Goal: Check status: Check status

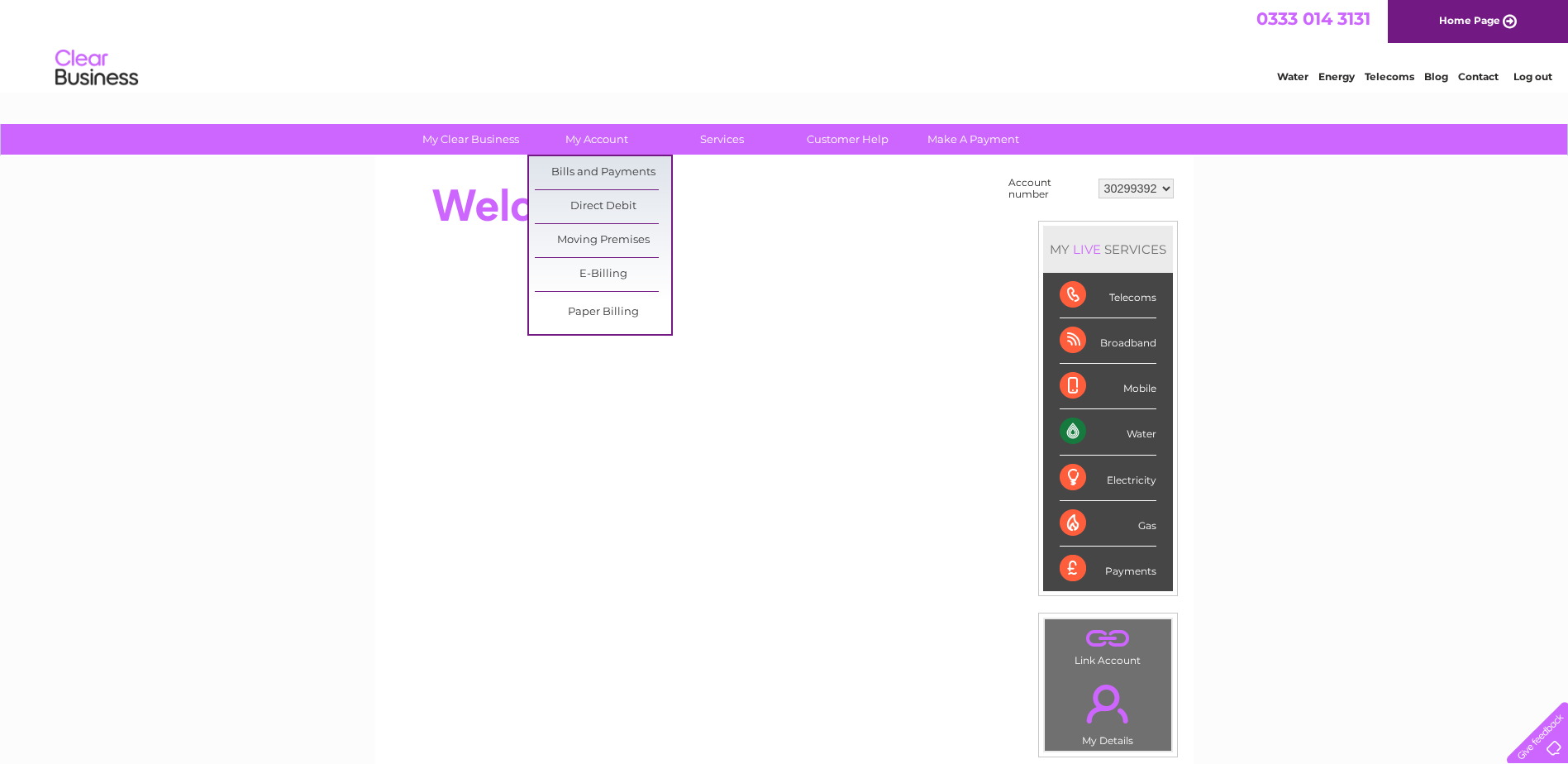
click at [596, 169] on link "Bills and Payments" at bounding box center [603, 172] width 136 height 33
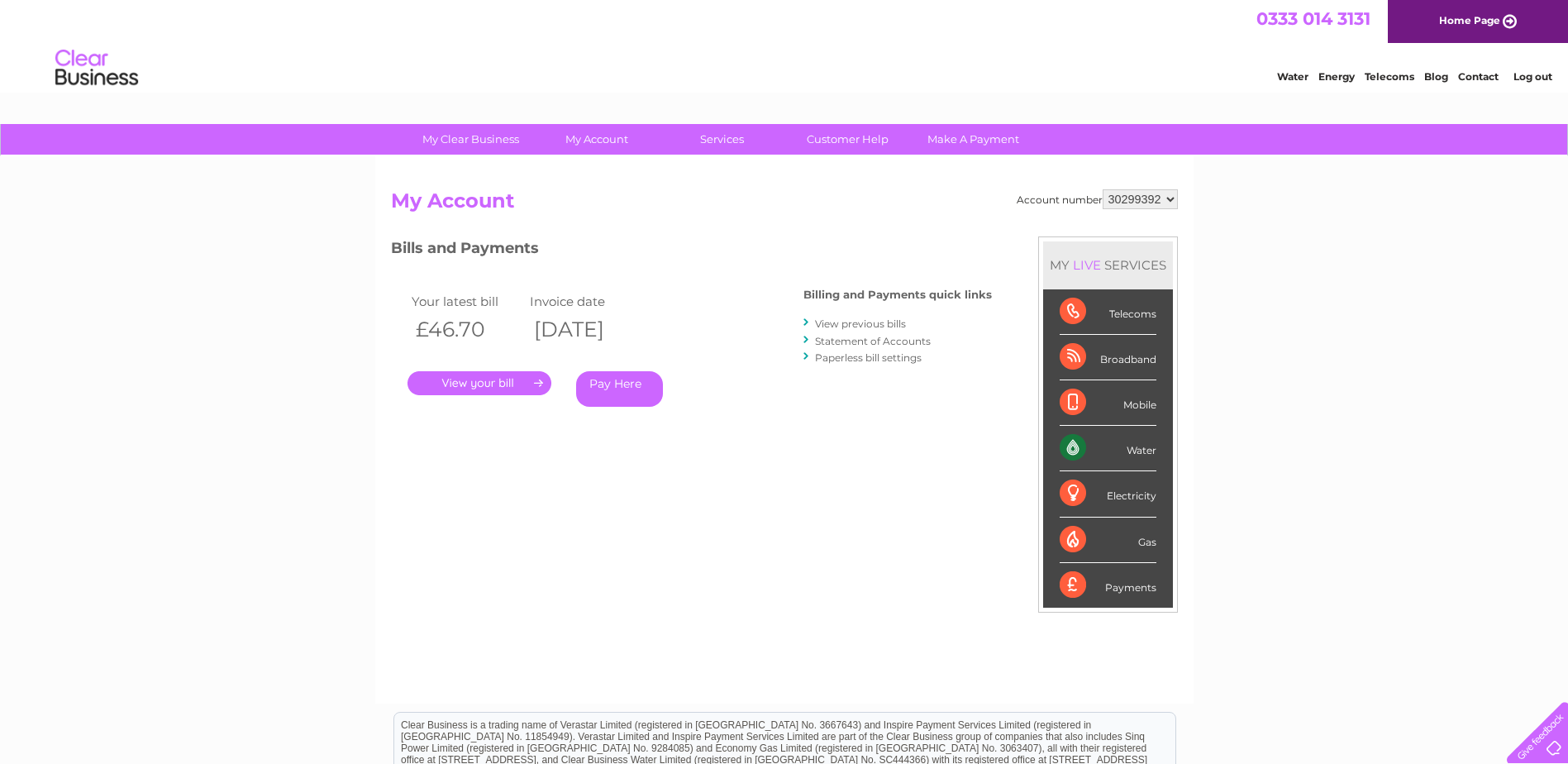
click at [493, 386] on link "." at bounding box center [479, 383] width 144 height 24
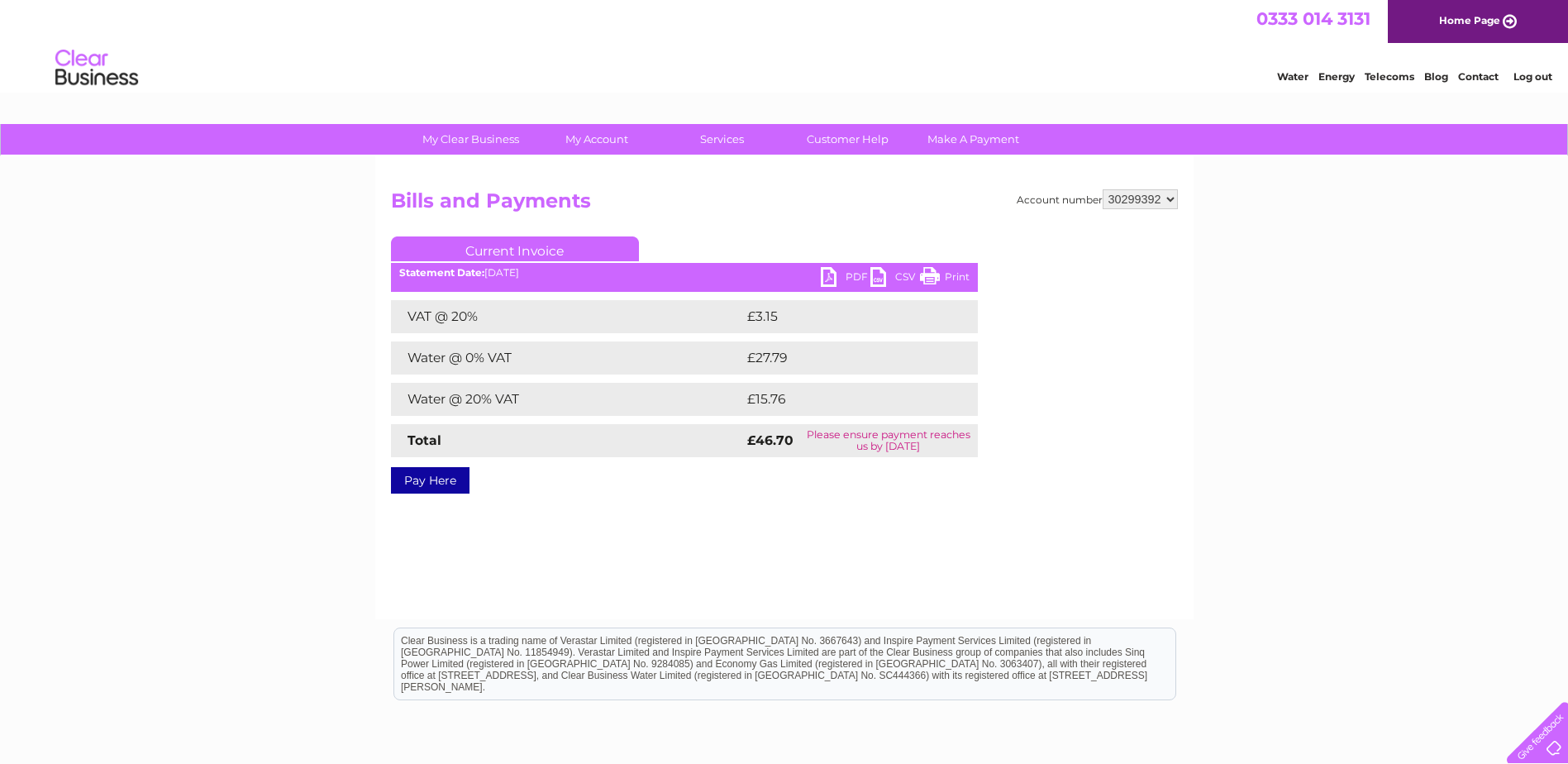
click at [829, 274] on link "PDF" at bounding box center [845, 278] width 50 height 24
click at [1168, 196] on select "538163 538172 543332 543347 543348 543349 543350 543351 543353 543354 543355 56…" at bounding box center [1140, 199] width 75 height 20
select select "538163"
click at [1102, 190] on select "538163 538172 543332 543347 543348 543349 543350 543351 543353 543354 543355 56…" at bounding box center [1140, 199] width 75 height 20
